Goal: Browse casually: Explore the website without a specific task or goal

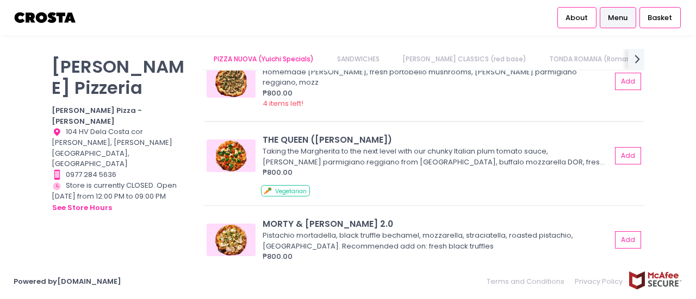
scroll to position [163, 0]
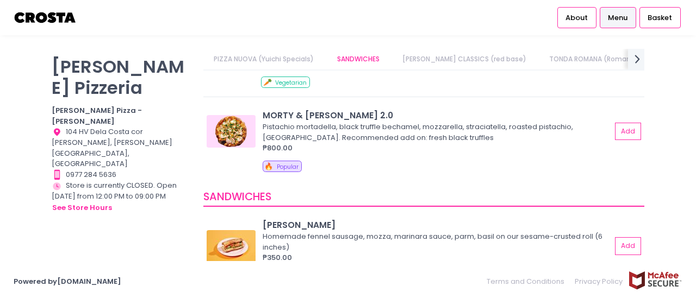
click at [422, 60] on link "[PERSON_NAME] CLASSICS (red base)" at bounding box center [463, 59] width 145 height 21
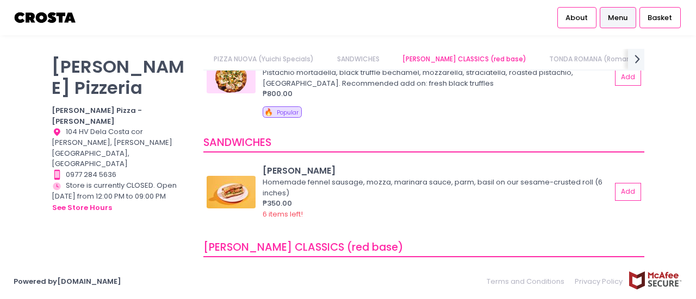
scroll to position [326, 0]
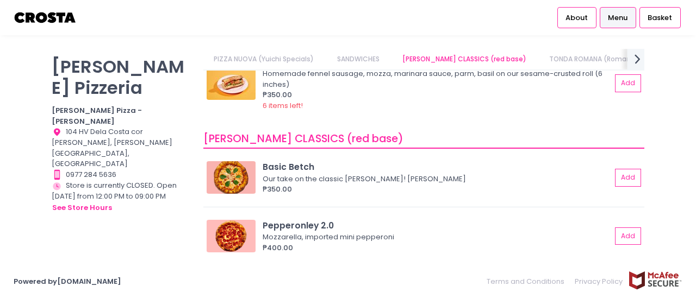
click at [635, 63] on icon at bounding box center [636, 58] width 5 height 9
click at [617, 61] on link "EXTRAS" at bounding box center [639, 59] width 45 height 21
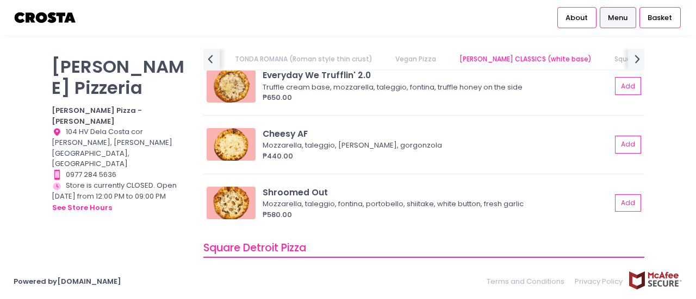
scroll to position [1087, 0]
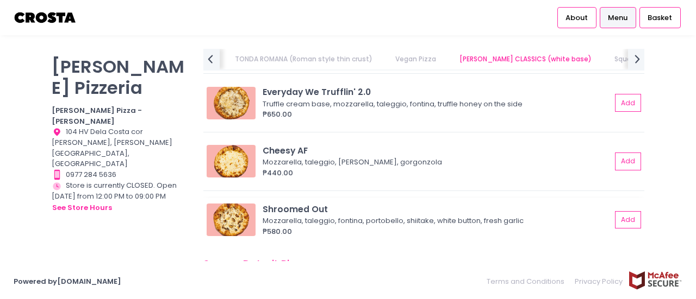
click at [232, 209] on img at bounding box center [231, 220] width 49 height 33
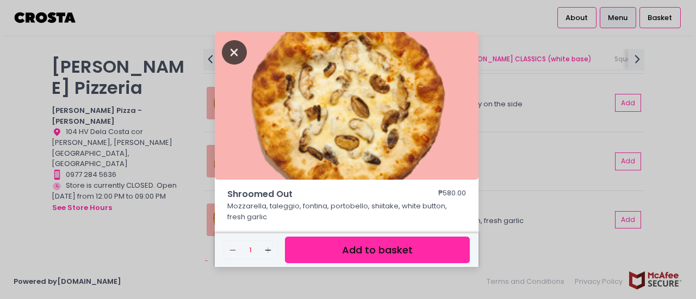
click at [238, 55] on icon "Close" at bounding box center [234, 52] width 25 height 24
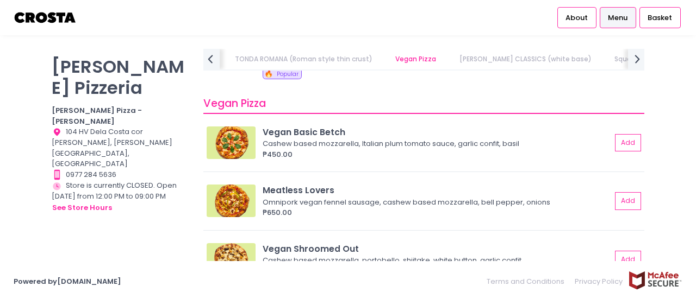
scroll to position [0, 52]
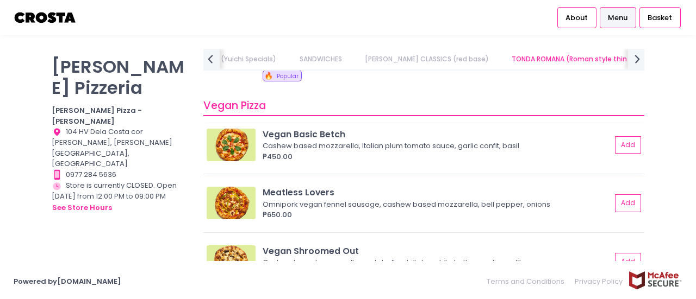
click at [236, 140] on img at bounding box center [231, 145] width 49 height 33
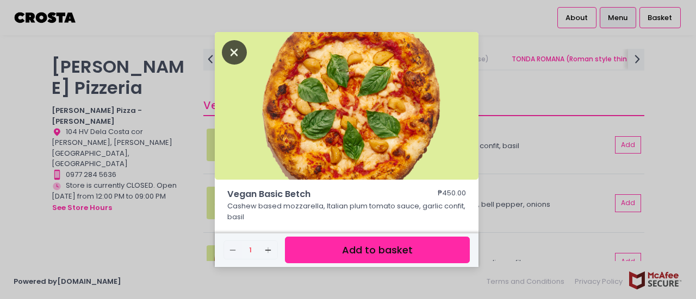
click at [235, 53] on icon "Close" at bounding box center [234, 52] width 25 height 24
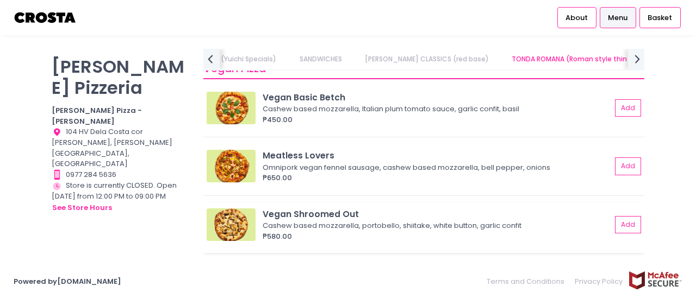
scroll to position [761, 0]
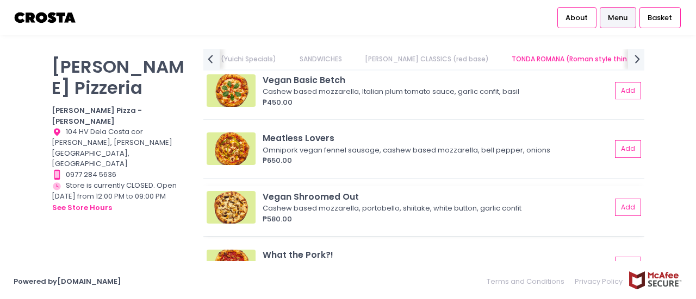
click at [228, 202] on img at bounding box center [231, 207] width 49 height 33
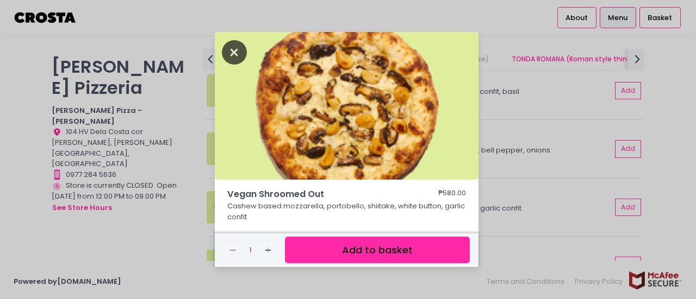
click at [239, 48] on icon "Close" at bounding box center [234, 52] width 25 height 24
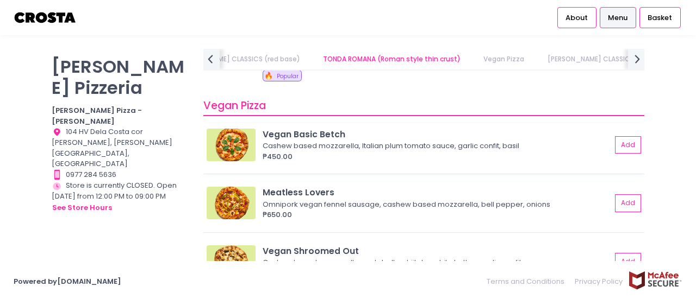
scroll to position [815, 0]
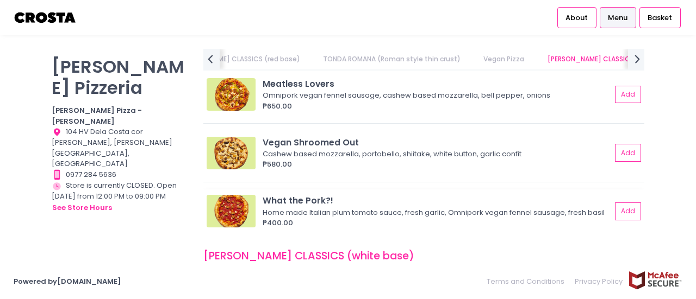
click at [235, 209] on img at bounding box center [231, 211] width 49 height 33
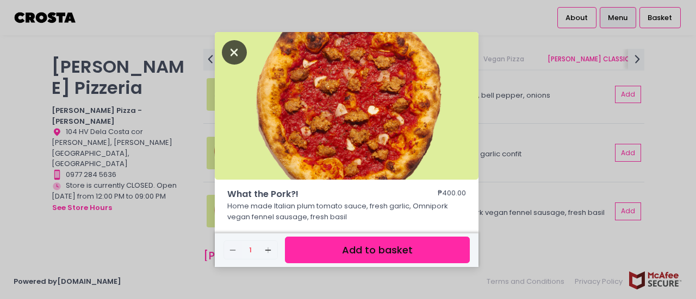
click at [227, 49] on icon "Close" at bounding box center [234, 52] width 25 height 24
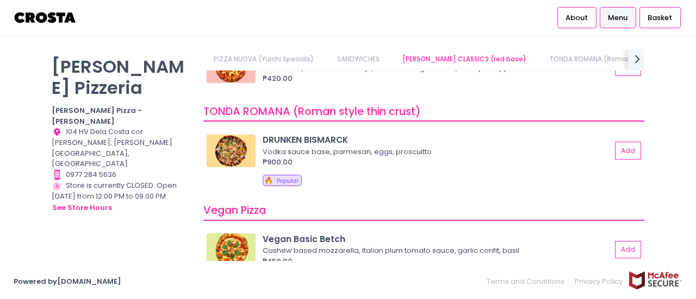
scroll to position [543, 0]
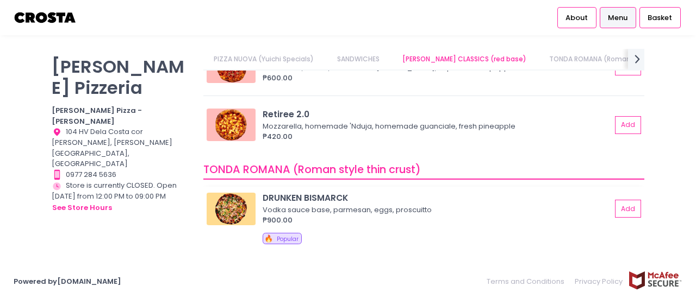
click at [236, 201] on img at bounding box center [231, 209] width 49 height 33
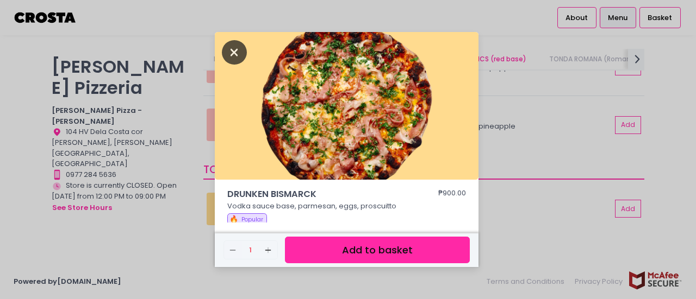
click at [230, 49] on icon "Close" at bounding box center [234, 52] width 25 height 24
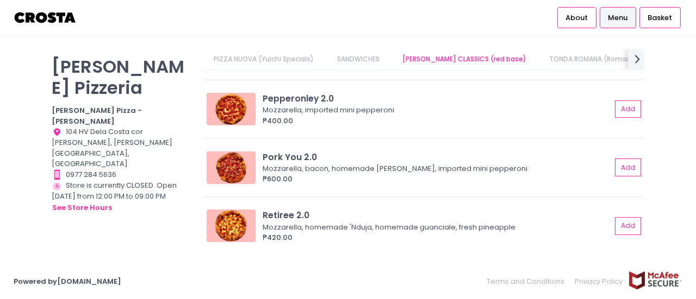
scroll to position [435, 0]
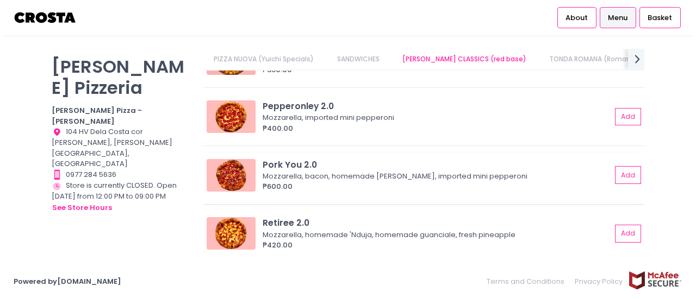
click at [231, 170] on img at bounding box center [231, 175] width 49 height 33
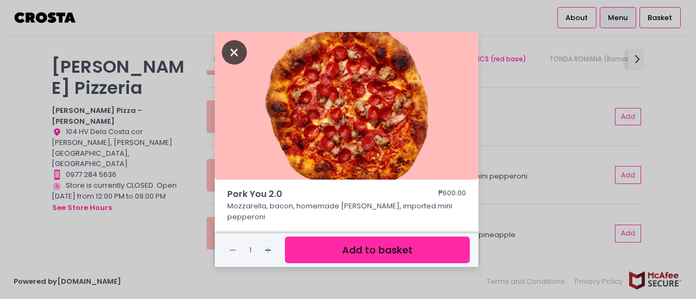
click at [235, 49] on icon "Close" at bounding box center [234, 52] width 25 height 24
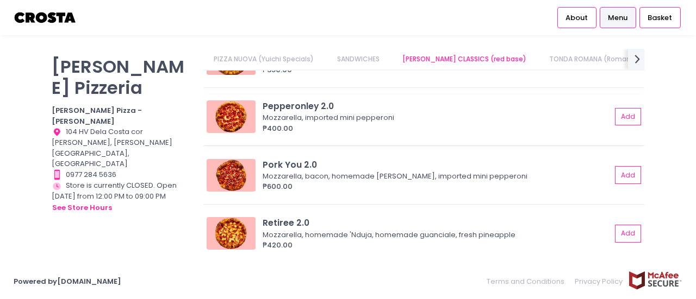
click at [227, 115] on img at bounding box center [231, 117] width 49 height 33
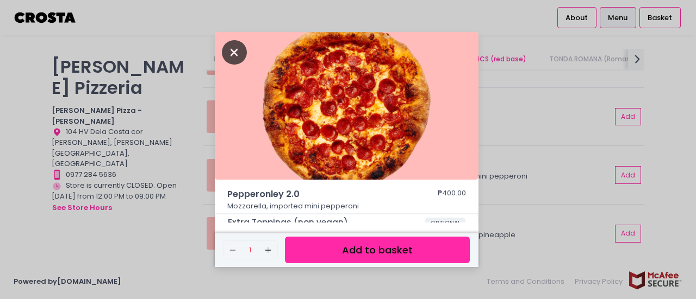
click at [237, 46] on icon "Close" at bounding box center [234, 52] width 25 height 24
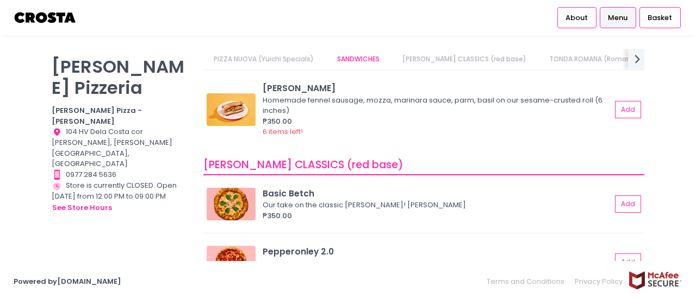
scroll to position [272, 0]
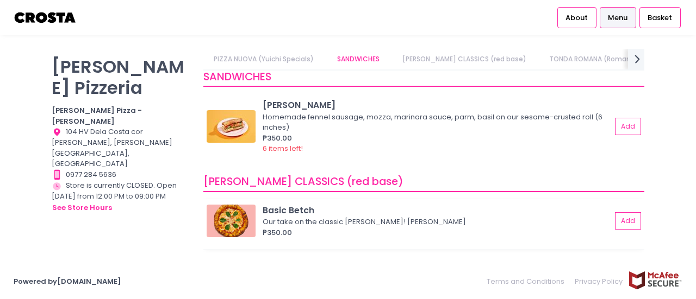
click at [233, 213] on img at bounding box center [231, 221] width 49 height 33
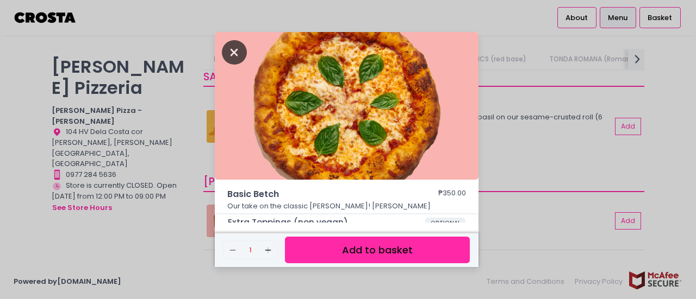
click at [230, 52] on icon "Close" at bounding box center [234, 52] width 25 height 24
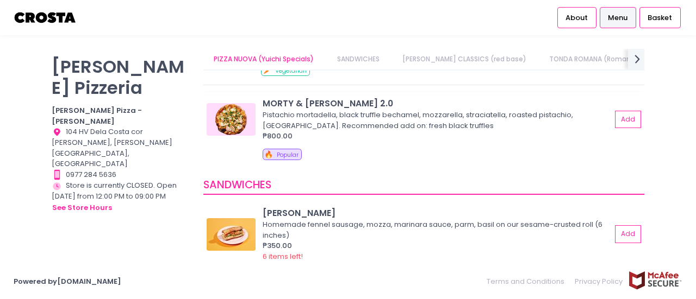
scroll to position [109, 0]
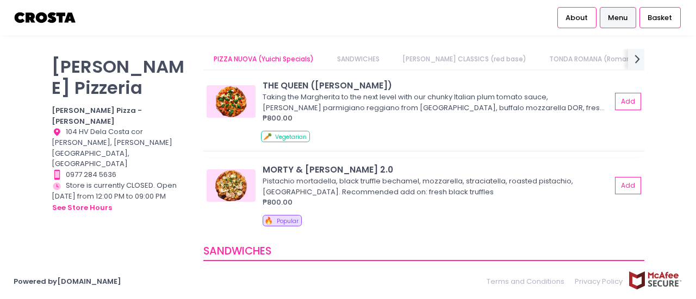
click at [236, 172] on img at bounding box center [231, 186] width 49 height 33
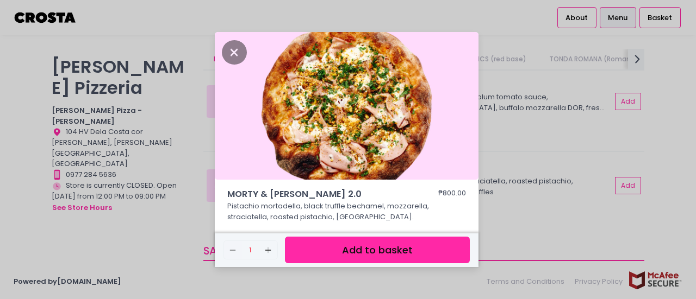
click at [372, 210] on p "Pistachio mortadella, black truffle bechamel, mozzarella, straciatella, roasted…" at bounding box center [346, 217] width 239 height 32
click at [239, 55] on icon "Close" at bounding box center [234, 52] width 25 height 24
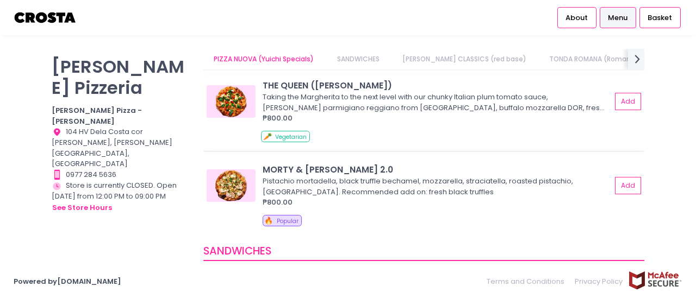
click at [238, 89] on img at bounding box center [231, 101] width 49 height 33
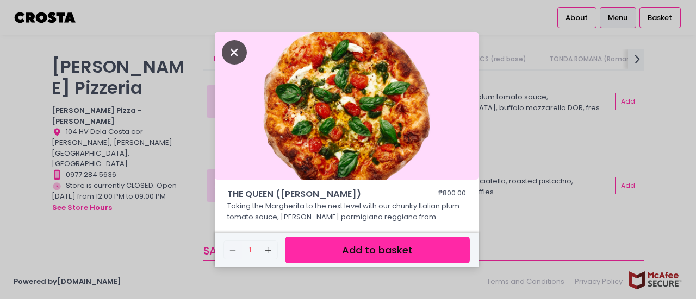
click at [238, 54] on icon "Close" at bounding box center [234, 52] width 25 height 24
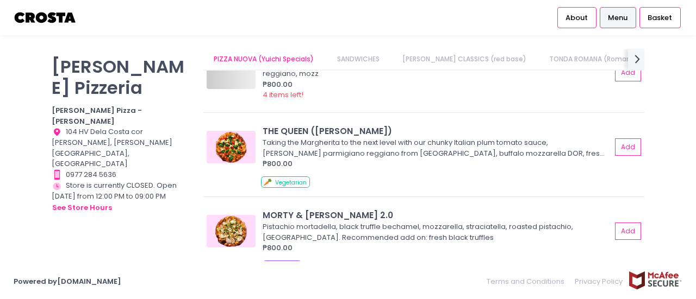
scroll to position [0, 0]
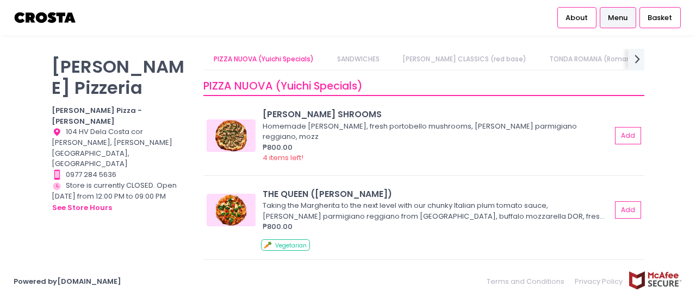
click at [678, 168] on div "[PERSON_NAME] Pizzeria [PERSON_NAME] Pizza - [PERSON_NAME] Location Created wit…" at bounding box center [348, 150] width 696 height 202
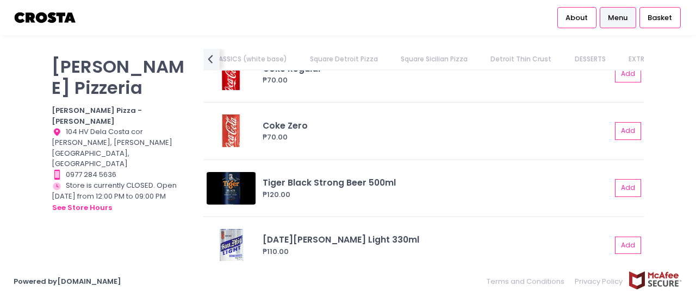
scroll to position [2667, 0]
